Goal: Transaction & Acquisition: Purchase product/service

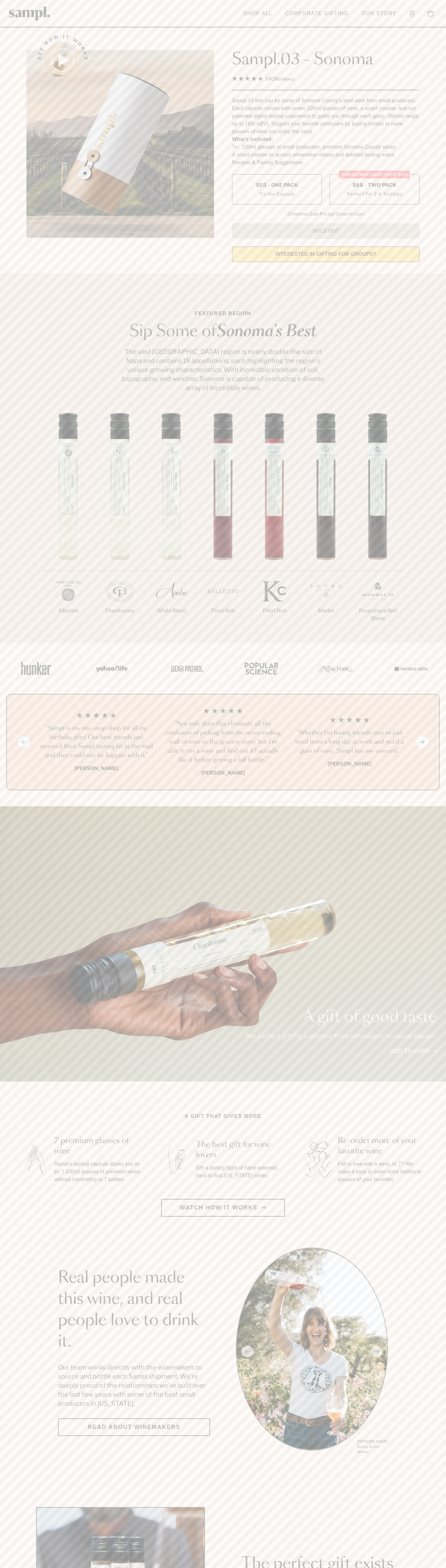
click at [375, 185] on span "$88 - Two Pack" at bounding box center [374, 185] width 44 height 7
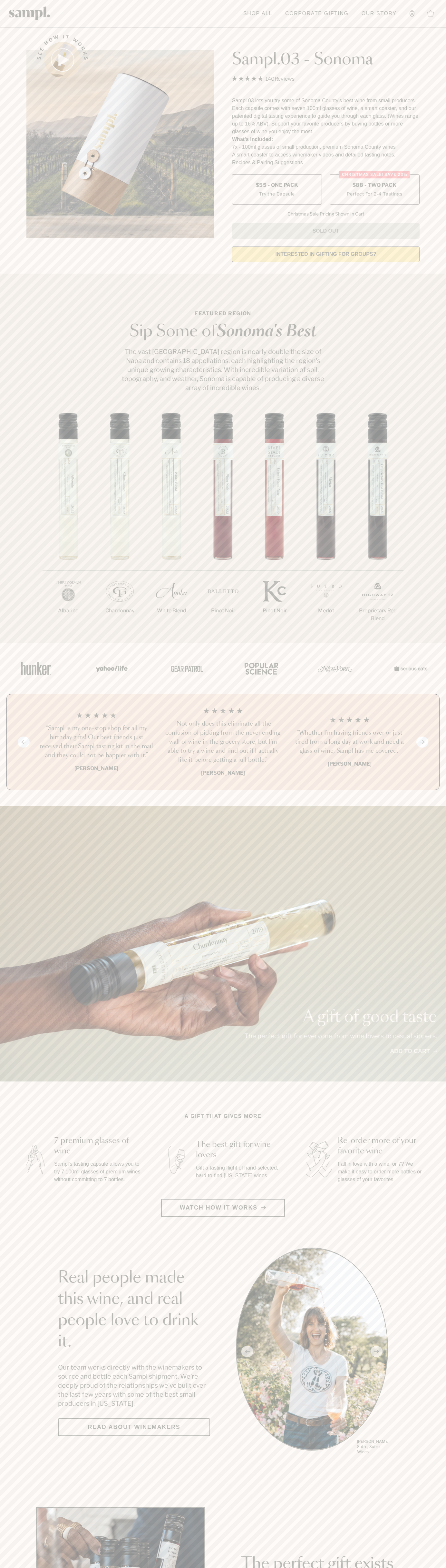
click at [96, 742] on h3 "“Sampl is my one-stop shop for all my birthday gifts! Our best friends just rec…" at bounding box center [97, 742] width 117 height 36
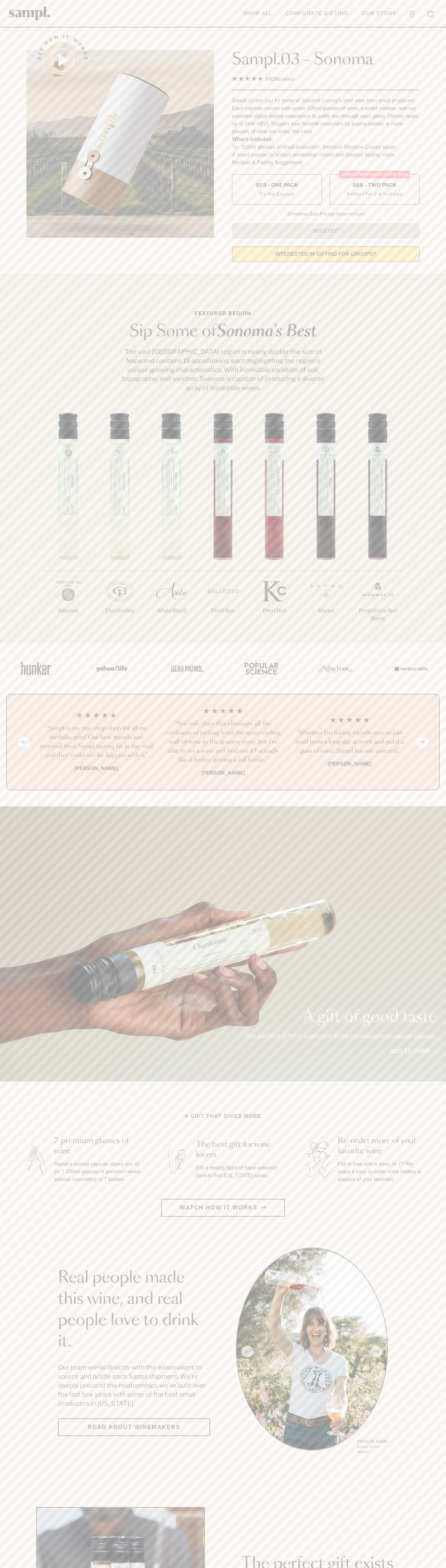
click at [24, 27] on header "Toggle navigation menu Shop All Corporate Gifting Our Story Account Story Shop …" at bounding box center [223, 14] width 446 height 27
click at [427, 35] on section "See how it works Sampl.03 - Sonoma 4.9 Rated 4.9 out of 5 stars 140 Reviews Cli…" at bounding box center [223, 146] width 446 height 241
click at [87, 1567] on html "Skip to main content Toggle navigation menu Shop All Corporate Gifting Our Stor…" at bounding box center [223, 1512] width 446 height 3025
click at [17, 473] on div "1/7 Albarino 2/7 Chardonnay 3/7" at bounding box center [223, 528] width 446 height 230
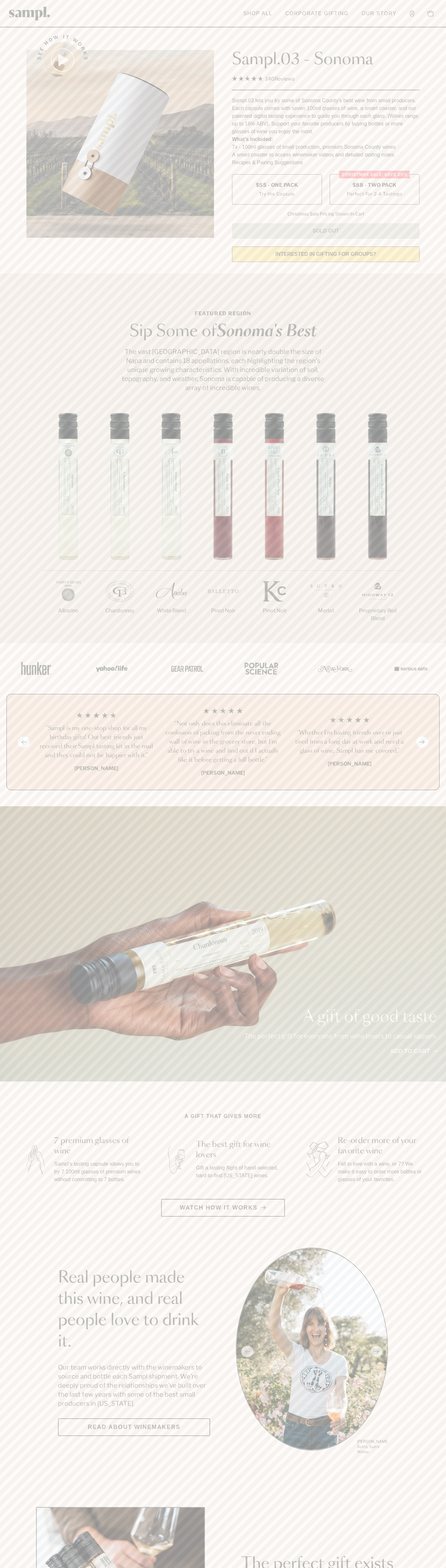
click at [375, 190] on label "Christmas SALE! Save 20% $88 - Two Pack Perfect For 2-4 Tastings" at bounding box center [375, 189] width 90 height 30
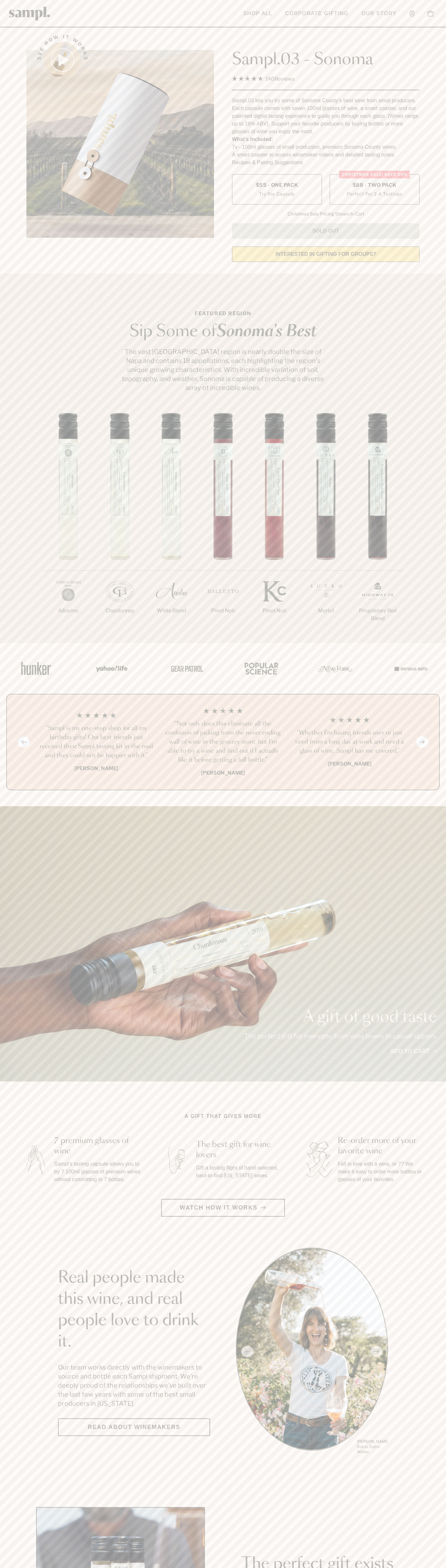
click at [96, 742] on h3 "“Sampl is my one-stop shop for all my birthday gifts! Our best friends just rec…" at bounding box center [97, 742] width 117 height 36
